Goal: Task Accomplishment & Management: Manage account settings

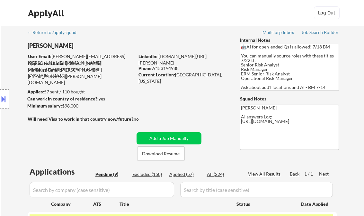
select select ""excluded__bad_match_""
select select ""pending""
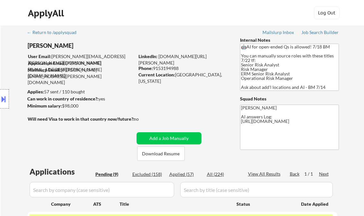
select select ""pending""
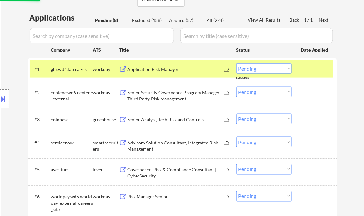
click at [159, 68] on div "Application Risk Manager" at bounding box center [175, 69] width 97 height 6
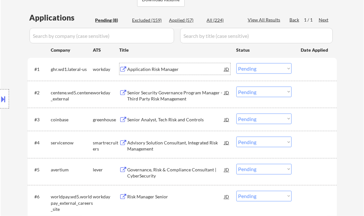
drag, startPoint x: 258, startPoint y: 70, endPoint x: 263, endPoint y: 74, distance: 6.8
click at [258, 70] on select "Choose an option... Pending Applied Excluded (Questions) Excluded (Expired) Exc…" at bounding box center [263, 68] width 55 height 11
click at [236, 63] on select "Choose an option... Pending Applied Excluded (Questions) Excluded (Expired) Exc…" at bounding box center [263, 68] width 55 height 11
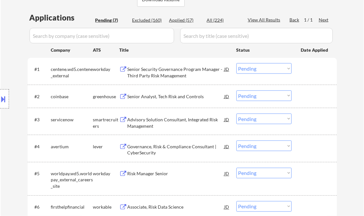
click at [168, 72] on div "Senior Security Governance Program Manager - Third Party Risk Management" at bounding box center [175, 72] width 97 height 13
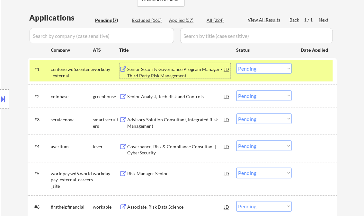
click at [174, 69] on div "Senior Security Governance Program Manager - Third Party Risk Management" at bounding box center [175, 72] width 97 height 13
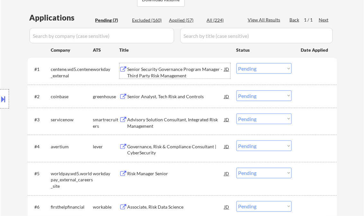
click at [252, 68] on select "Choose an option... Pending Applied Excluded (Questions) Excluded (Expired) Exc…" at bounding box center [263, 68] width 55 height 11
click at [236, 63] on select "Choose an option... Pending Applied Excluded (Questions) Excluded (Expired) Exc…" at bounding box center [263, 68] width 55 height 11
click at [162, 98] on div "Senior Analyst, Tech Risk and Controls" at bounding box center [175, 96] width 97 height 6
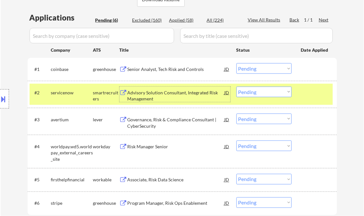
click at [168, 72] on div "Senior Analyst, Tech Risk and Controls" at bounding box center [175, 69] width 97 height 6
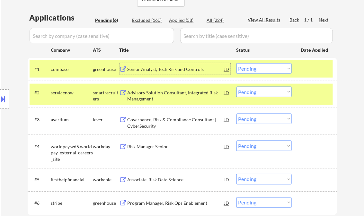
click at [179, 95] on div "Advisory Solution Consultant, Integrated Risk Management" at bounding box center [175, 96] width 97 height 13
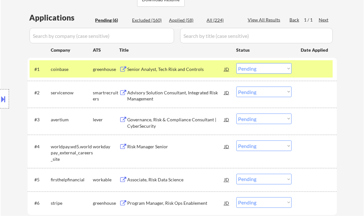
click at [181, 20] on div "Applied (58)" at bounding box center [185, 20] width 32 height 6
select select ""applied""
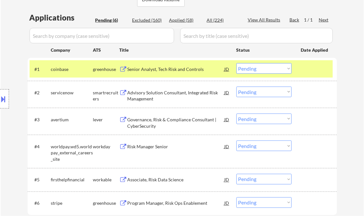
select select ""applied""
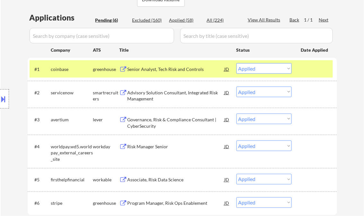
select select ""applied""
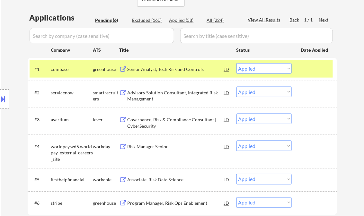
select select ""applied""
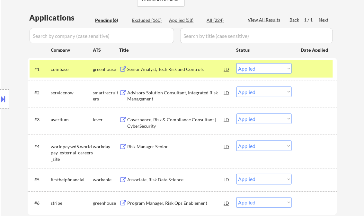
select select ""applied""
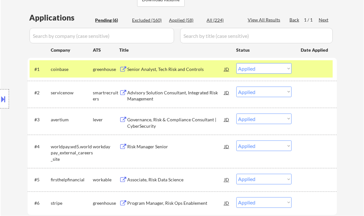
select select ""applied""
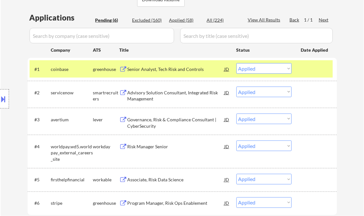
select select ""applied""
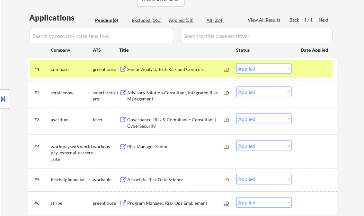
select select ""applied""
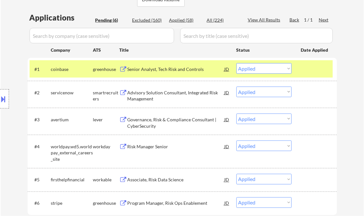
select select ""applied""
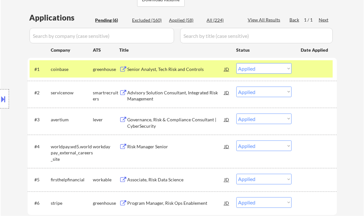
select select ""applied""
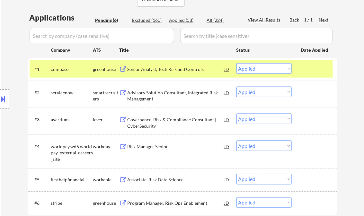
select select ""applied""
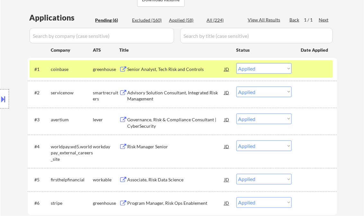
select select ""applied""
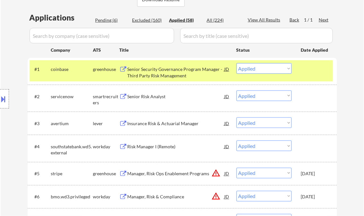
click at [100, 19] on div "Pending (6)" at bounding box center [111, 20] width 32 height 6
select select ""pending""
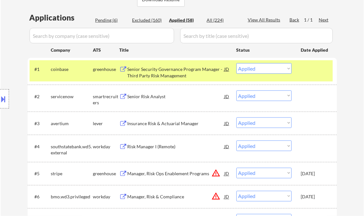
select select ""pending""
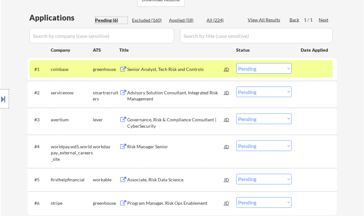
click at [246, 94] on select "Choose an option... Pending Applied Excluded (Questions) Excluded (Expired) Exc…" at bounding box center [263, 92] width 55 height 11
click at [236, 87] on select "Choose an option... Pending Applied Excluded (Questions) Excluded (Expired) Exc…" at bounding box center [263, 92] width 55 height 11
click at [167, 121] on div "Governance, Risk & Compliance Consultant | CyberSecurity" at bounding box center [175, 123] width 97 height 13
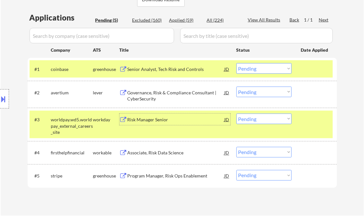
drag, startPoint x: 266, startPoint y: 91, endPoint x: 272, endPoint y: 97, distance: 8.2
click at [266, 91] on select "Choose an option... Pending Applied Excluded (Questions) Excluded (Expired) Exc…" at bounding box center [263, 92] width 55 height 11
click at [236, 87] on select "Choose an option... Pending Applied Excluded (Questions) Excluded (Expired) Exc…" at bounding box center [263, 92] width 55 height 11
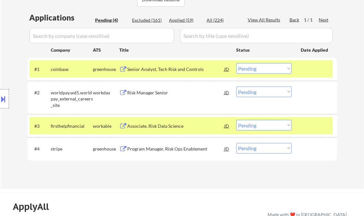
click at [155, 95] on div "Risk Manager Senior" at bounding box center [175, 93] width 97 height 6
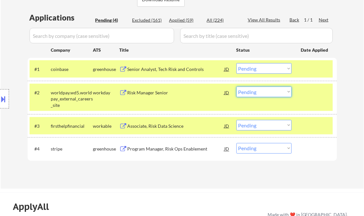
click at [258, 94] on select "Choose an option... Pending Applied Excluded (Questions) Excluded (Expired) Exc…" at bounding box center [263, 92] width 55 height 11
click at [236, 87] on select "Choose an option... Pending Applied Excluded (Questions) Excluded (Expired) Exc…" at bounding box center [263, 92] width 55 height 11
click at [177, 130] on div "Associate, Risk Data Science" at bounding box center [175, 126] width 97 height 12
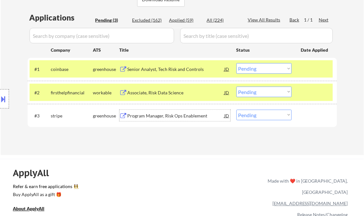
click at [251, 91] on select "Choose an option... Pending Applied Excluded (Questions) Excluded (Expired) Exc…" at bounding box center [263, 92] width 55 height 11
click at [236, 87] on select "Choose an option... Pending Applied Excluded (Questions) Excluded (Expired) Exc…" at bounding box center [263, 92] width 55 height 11
click at [165, 117] on div "Program Manager, Risk Ops Enablement" at bounding box center [175, 116] width 97 height 6
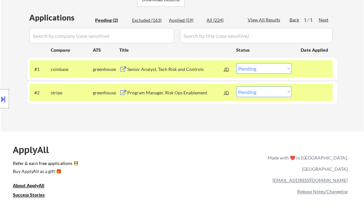
drag, startPoint x: 259, startPoint y: 93, endPoint x: 266, endPoint y: 96, distance: 7.1
click at [259, 93] on select "Choose an option... Pending Applied Excluded (Questions) Excluded (Expired) Exc…" at bounding box center [263, 92] width 55 height 11
select select ""applied""
click at [236, 87] on select "Choose an option... Pending Applied Excluded (Questions) Excluded (Expired) Exc…" at bounding box center [263, 92] width 55 height 11
click at [160, 69] on div "Senior Analyst, Tech Risk and Controls" at bounding box center [175, 69] width 97 height 6
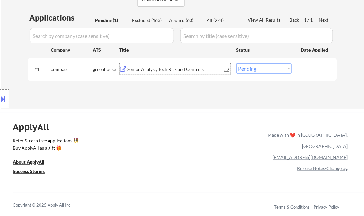
drag, startPoint x: 241, startPoint y: 66, endPoint x: 248, endPoint y: 71, distance: 8.9
click at [241, 66] on select "Choose an option... Pending Applied Excluded (Questions) Excluded (Expired) Exc…" at bounding box center [263, 68] width 55 height 11
select select ""excluded__expired_""
click at [236, 63] on select "Choose an option... Pending Applied Excluded (Questions) Excluded (Expired) Exc…" at bounding box center [263, 68] width 55 height 11
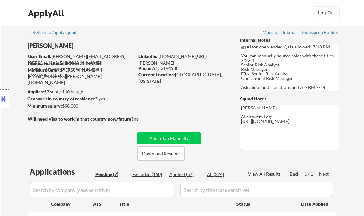
select select ""pending""
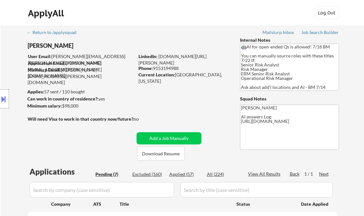
select select ""pending""
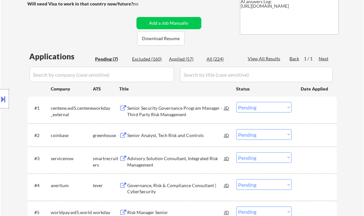
click at [186, 59] on div "Applied (57)" at bounding box center [185, 59] width 32 height 6
select select ""applied""
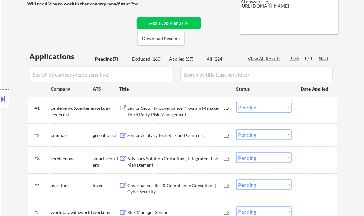
select select ""applied""
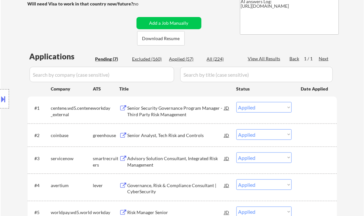
select select ""applied""
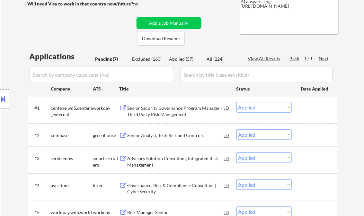
select select ""applied""
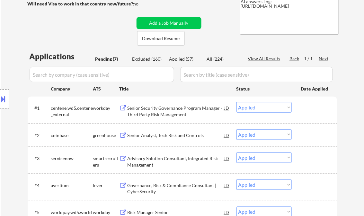
select select ""applied""
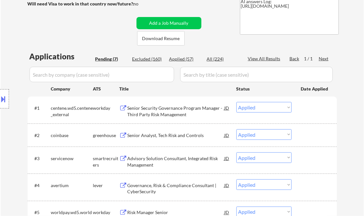
select select ""applied""
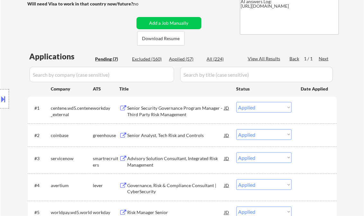
select select ""applied""
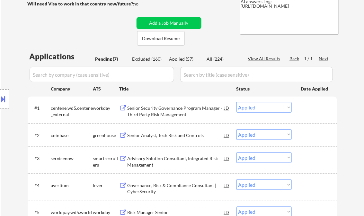
select select ""applied""
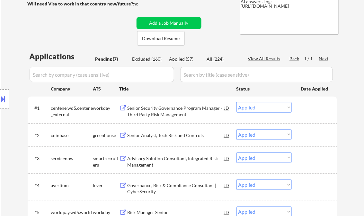
select select ""applied""
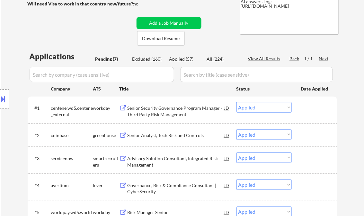
select select ""applied""
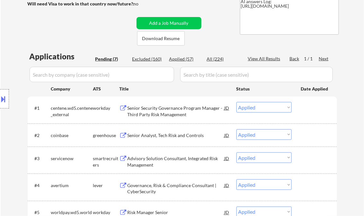
select select ""applied""
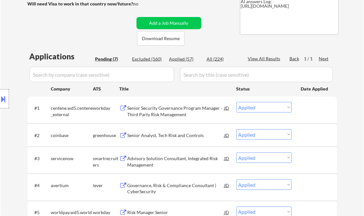
select select ""applied""
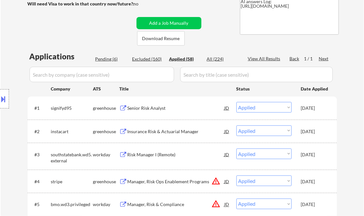
select select ""applied""
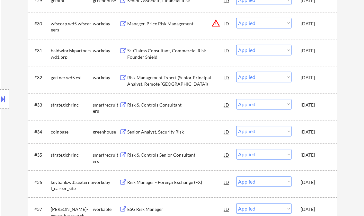
scroll to position [1039, 0]
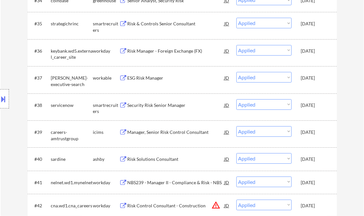
select select ""applied""
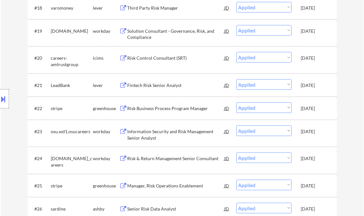
scroll to position [243, 0]
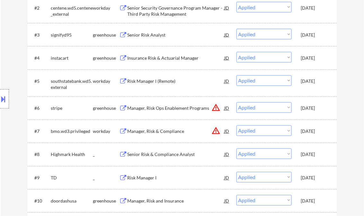
select select ""applied""
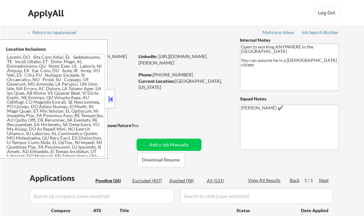
select select ""pending""
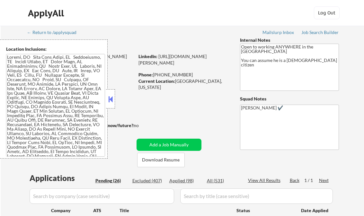
select select ""pending""
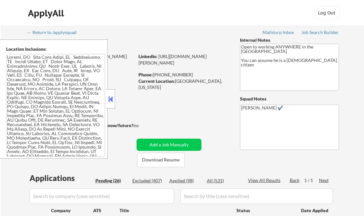
select select ""pending""
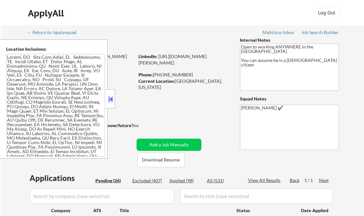
select select ""pending""
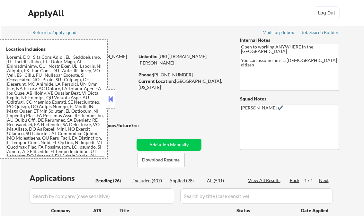
select select ""pending""
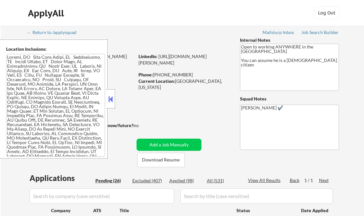
select select ""pending""
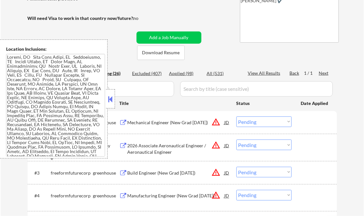
scroll to position [128, 0]
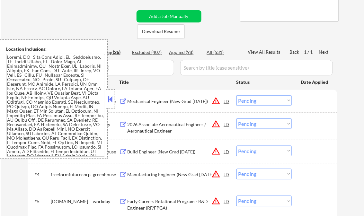
click at [109, 99] on button at bounding box center [110, 99] width 7 height 10
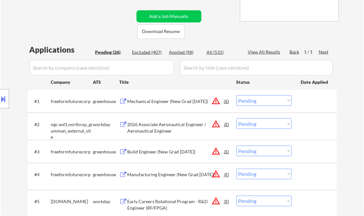
click at [7, 100] on div at bounding box center [4, 98] width 9 height 19
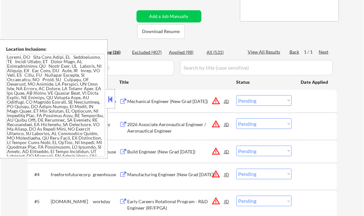
click at [111, 100] on button at bounding box center [110, 99] width 7 height 10
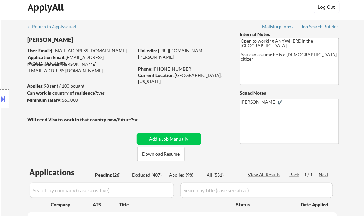
scroll to position [0, 0]
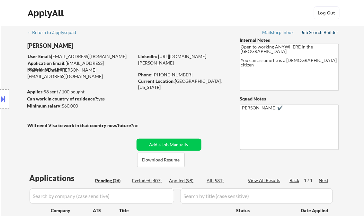
click at [320, 34] on div "Job Search Builder" at bounding box center [320, 32] width 38 height 4
click at [321, 34] on div "Job Search Builder" at bounding box center [320, 32] width 38 height 4
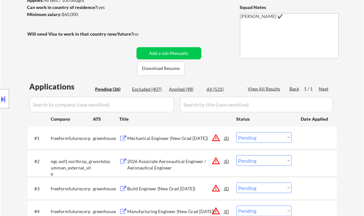
scroll to position [128, 0]
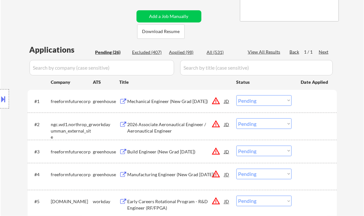
drag, startPoint x: 253, startPoint y: 97, endPoint x: 259, endPoint y: 104, distance: 8.7
click at [253, 97] on select "Choose an option... Pending Applied Excluded (Questions) Excluded (Expired) Exc…" at bounding box center [263, 100] width 55 height 11
click at [236, 95] on select "Choose an option... Pending Applied Excluded (Questions) Excluded (Expired) Exc…" at bounding box center [263, 100] width 55 height 11
select select ""pending""
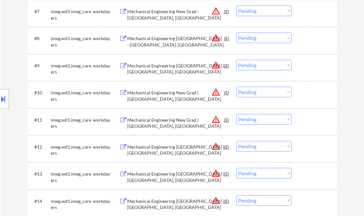
scroll to position [385, 0]
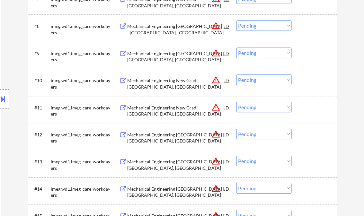
click at [160, 110] on div "Mechanical Engineering New Grad | San Francisco, CA" at bounding box center [175, 111] width 97 height 13
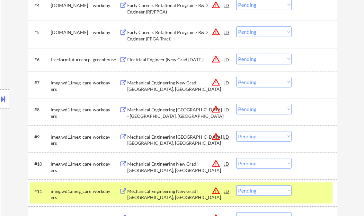
scroll to position [283, 0]
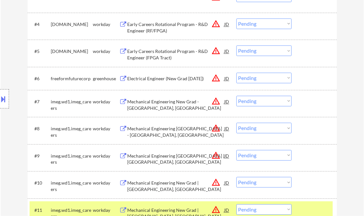
click at [263, 101] on select "Choose an option... Pending Applied Excluded (Questions) Excluded (Expired) Exc…" at bounding box center [263, 101] width 55 height 11
click at [236, 96] on select "Choose an option... Pending Applied Excluded (Questions) Excluded (Expired) Exc…" at bounding box center [263, 101] width 55 height 11
select select ""pending""
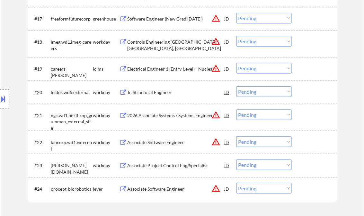
scroll to position [643, 0]
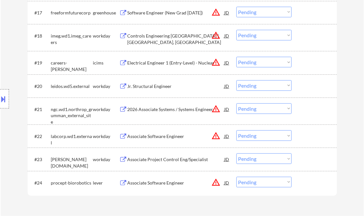
click at [157, 135] on div "Associate Software Engineer" at bounding box center [175, 136] width 97 height 6
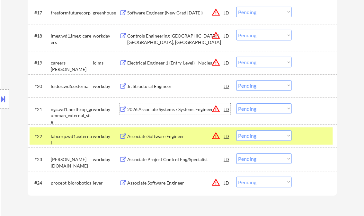
click at [164, 108] on div "2026 Associate Systems / Systems Engineer" at bounding box center [175, 109] width 97 height 6
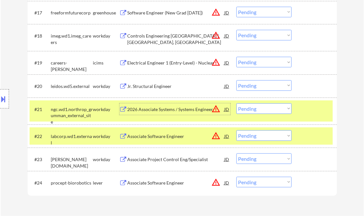
click at [148, 87] on div "Jr. Structural Engineer" at bounding box center [175, 86] width 97 height 6
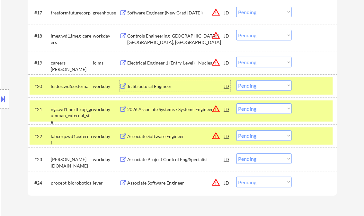
click at [251, 83] on select "Choose an option... Pending Applied Excluded (Questions) Excluded (Expired) Exc…" at bounding box center [263, 85] width 55 height 11
click at [236, 80] on select "Choose an option... Pending Applied Excluded (Questions) Excluded (Expired) Exc…" at bounding box center [263, 85] width 55 height 11
select select ""pending""
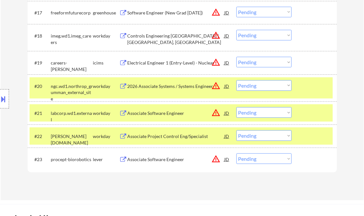
click at [162, 61] on div "Electrical Engineer 1 (Entry-Level) - Nuclear" at bounding box center [175, 63] width 97 height 6
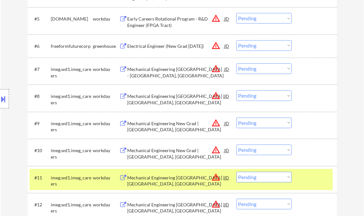
scroll to position [283, 0]
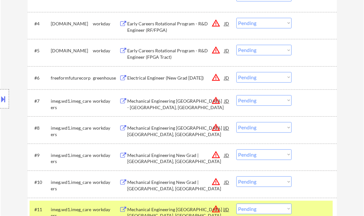
click at [175, 53] on div "Early Careers Rotational Program - R&D Engineer (FPGA Tract)" at bounding box center [175, 54] width 97 height 13
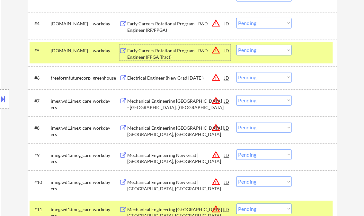
drag, startPoint x: 260, startPoint y: 49, endPoint x: 261, endPoint y: 53, distance: 4.4
click at [260, 49] on select "Choose an option... Pending Applied Excluded (Questions) Excluded (Expired) Exc…" at bounding box center [263, 50] width 55 height 11
click at [236, 45] on select "Choose an option... Pending Applied Excluded (Questions) Excluded (Expired) Exc…" at bounding box center [263, 50] width 55 height 11
select select ""pending""
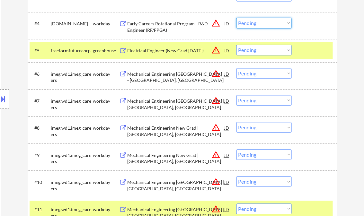
click at [262, 24] on select "Choose an option... Pending Applied Excluded (Questions) Excluded (Expired) Exc…" at bounding box center [263, 23] width 55 height 11
click at [236, 18] on select "Choose an option... Pending Applied Excluded (Questions) Excluded (Expired) Exc…" at bounding box center [263, 23] width 55 height 11
select select ""pending""
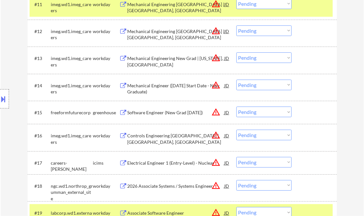
scroll to position [540, 0]
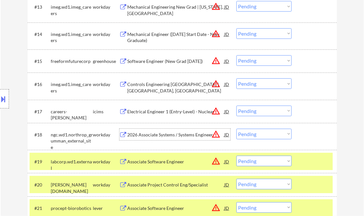
click at [168, 135] on div "2026 Associate Systems / Systems Engineer" at bounding box center [175, 135] width 97 height 6
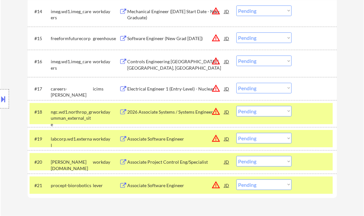
scroll to position [565, 0]
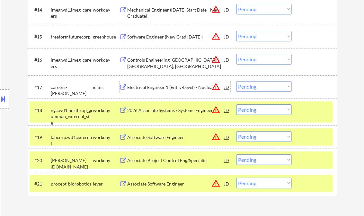
click at [168, 86] on div "Electrical Engineer 1 (Entry-Level) - Nuclear" at bounding box center [175, 87] width 97 height 6
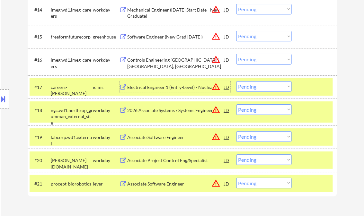
click at [307, 86] on div at bounding box center [315, 87] width 28 height 12
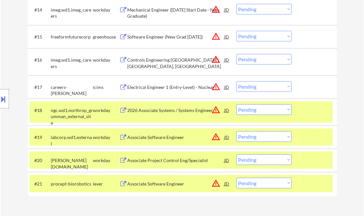
click at [307, 115] on div at bounding box center [315, 110] width 28 height 12
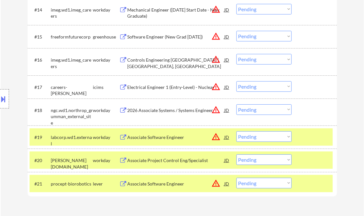
click at [319, 139] on div at bounding box center [315, 137] width 28 height 12
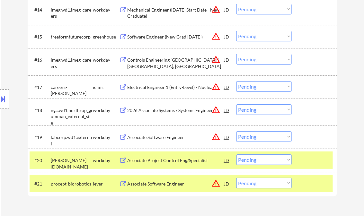
drag, startPoint x: 316, startPoint y: 164, endPoint x: 320, endPoint y: 174, distance: 10.9
click at [316, 165] on div at bounding box center [315, 160] width 28 height 12
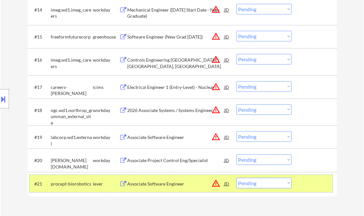
click at [317, 181] on div at bounding box center [315, 184] width 28 height 12
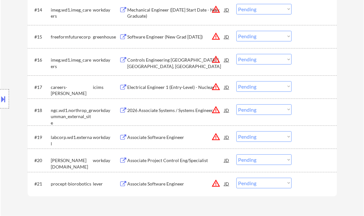
click at [162, 161] on div "Associate Project Control Eng/Specialist" at bounding box center [175, 160] width 97 height 6
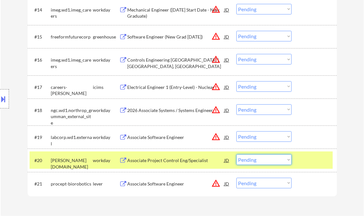
click at [278, 162] on select "Choose an option... Pending Applied Excluded (Questions) Excluded (Expired) Exc…" at bounding box center [263, 159] width 55 height 11
click at [236, 154] on select "Choose an option... Pending Applied Excluded (Questions) Excluded (Expired) Exc…" at bounding box center [263, 159] width 55 height 11
select select ""pending""
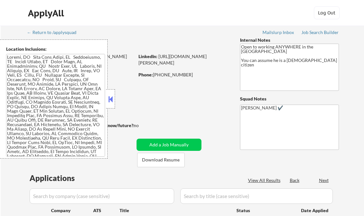
scroll to position [411, 0]
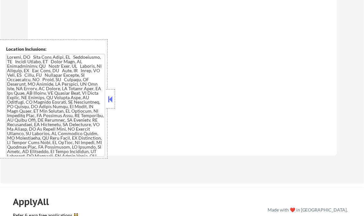
select select ""pending""
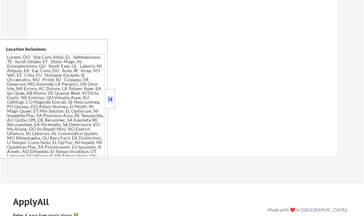
select select ""pending""
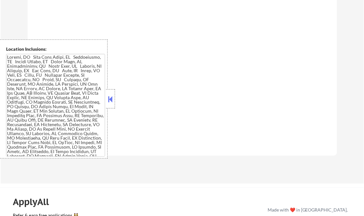
select select ""pending""
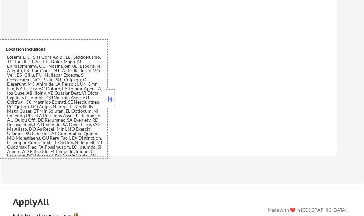
select select ""pending""
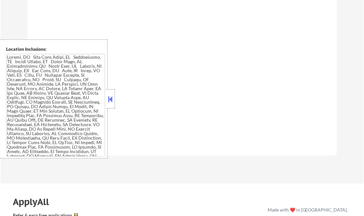
select select ""pending""
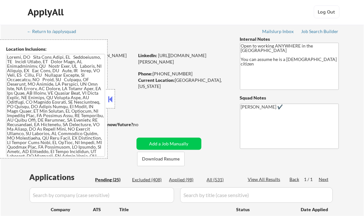
scroll to position [0, 0]
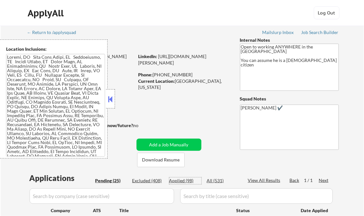
click at [182, 181] on div "Applied (98)" at bounding box center [185, 181] width 32 height 6
click at [111, 97] on button at bounding box center [110, 99] width 7 height 10
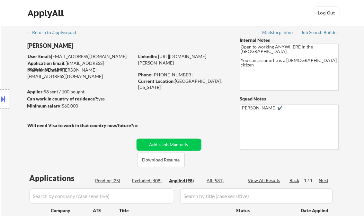
select select ""applied""
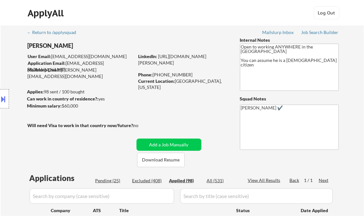
select select ""applied""
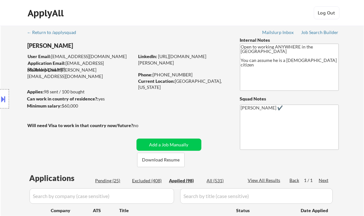
select select ""applied""
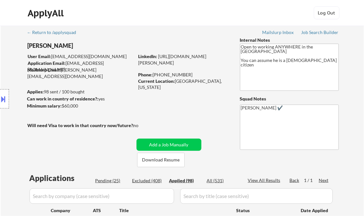
select select ""applied""
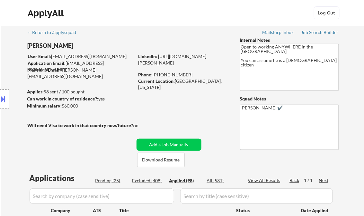
select select ""applied""
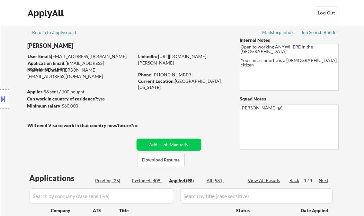
select select ""applied""
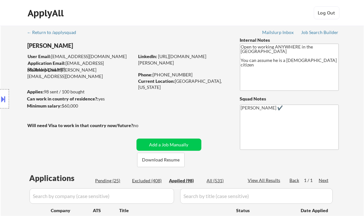
select select ""applied""
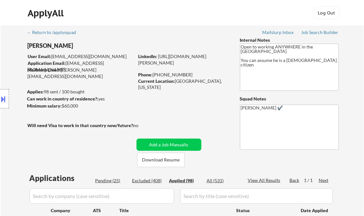
select select ""applied""
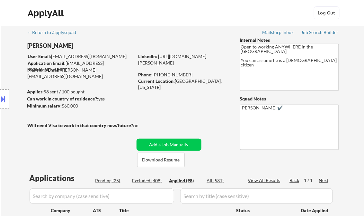
select select ""applied""
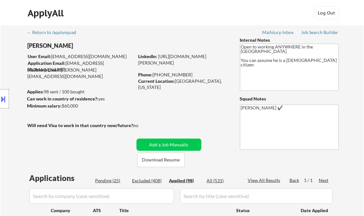
select select ""applied""
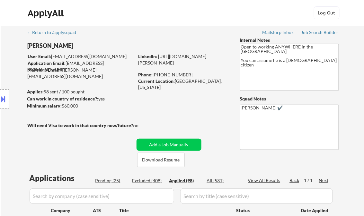
select select ""applied""
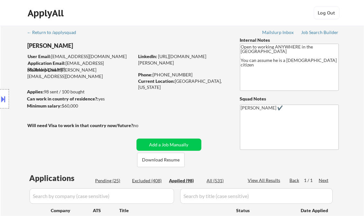
select select ""applied""
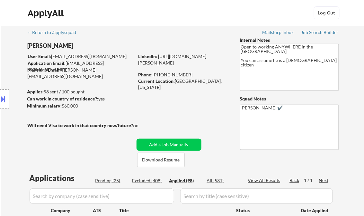
select select ""applied""
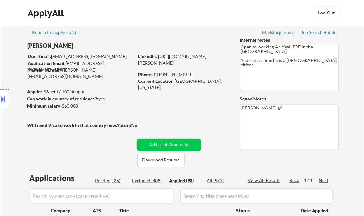
select select ""applied""
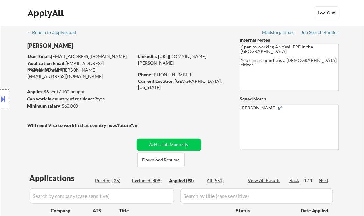
select select ""applied""
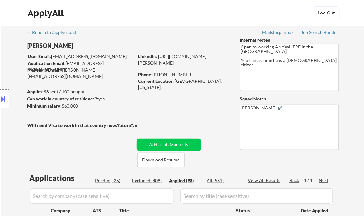
select select ""applied""
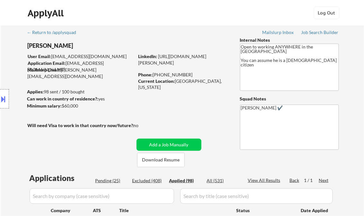
select select ""applied""
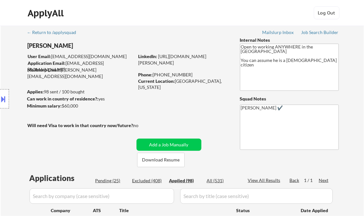
select select ""applied""
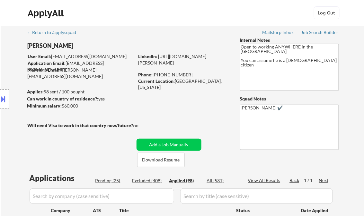
select select ""applied""
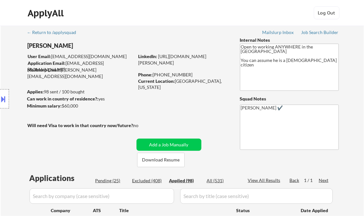
select select ""applied""
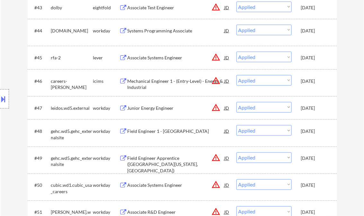
scroll to position [1106, 0]
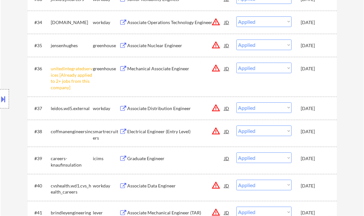
select select ""applied""
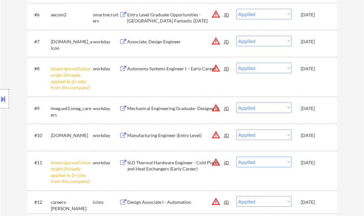
scroll to position [2508, 0]
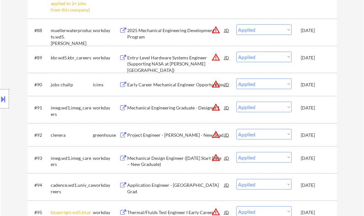
select select ""applied""
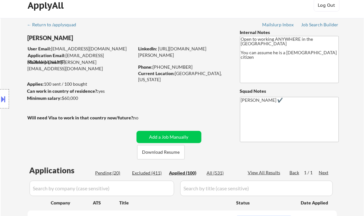
scroll to position [0, 0]
